Goal: Check status: Check status

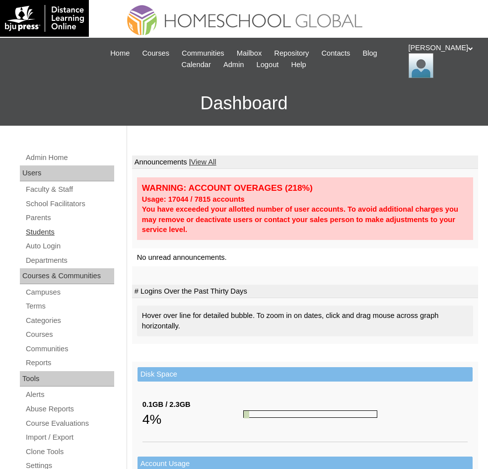
click at [40, 227] on link "Students" at bounding box center [69, 232] width 89 height 12
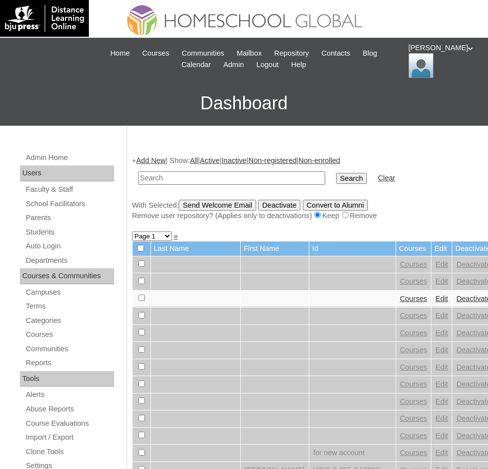
click at [183, 172] on input "text" at bounding box center [231, 177] width 187 height 13
paste input "[PERSON_NAME]"
type input "[PERSON_NAME]"
click at [336, 177] on input "Search" at bounding box center [351, 178] width 31 height 11
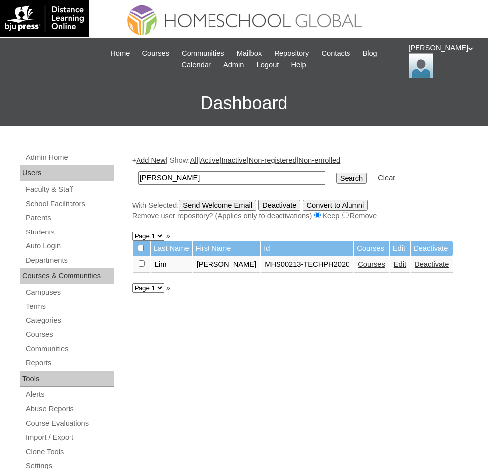
click at [358, 266] on link "Courses" at bounding box center [371, 264] width 27 height 8
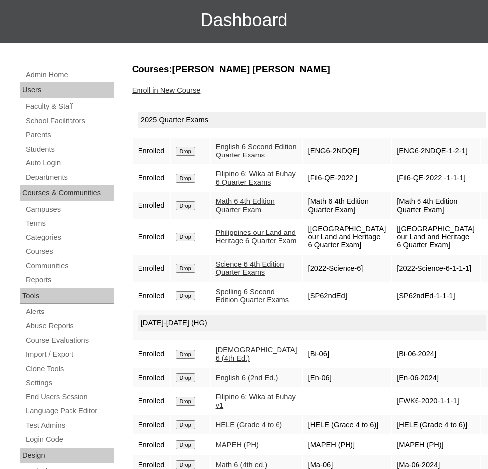
scroll to position [99, 0]
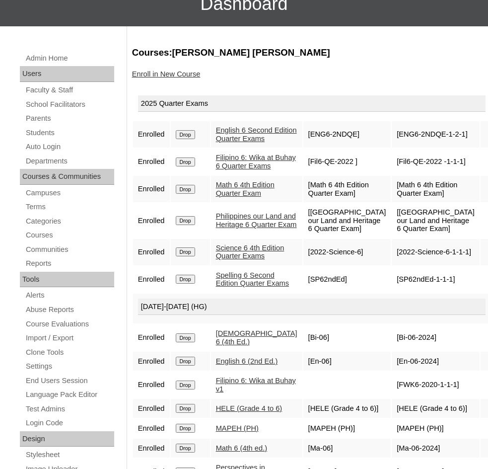
click at [252, 228] on link "Philippines our Land and Heritage 6 Quarter Exam" at bounding box center [256, 220] width 81 height 16
